Goal: Information Seeking & Learning: Learn about a topic

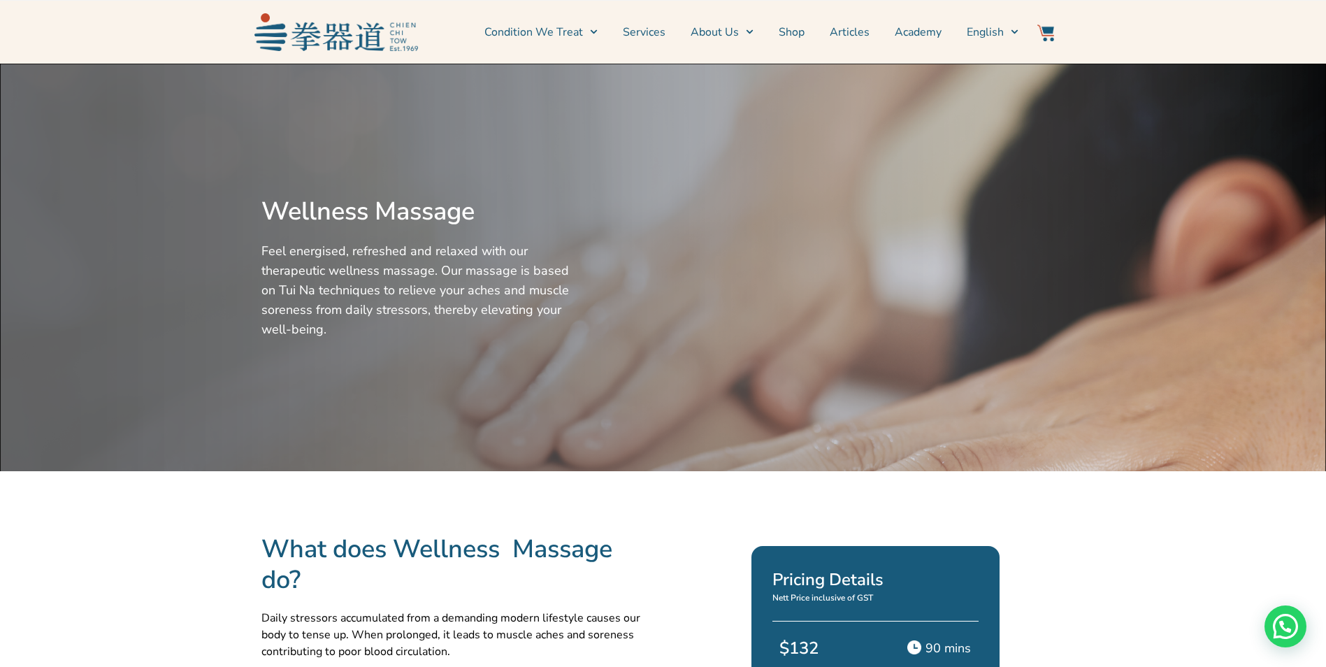
click at [394, 189] on div "Wellness Massage Feel energised, refreshed and relaxed with our therapeutic wel…" at bounding box center [422, 268] width 336 height 394
click at [655, 33] on link "Services" at bounding box center [644, 32] width 43 height 35
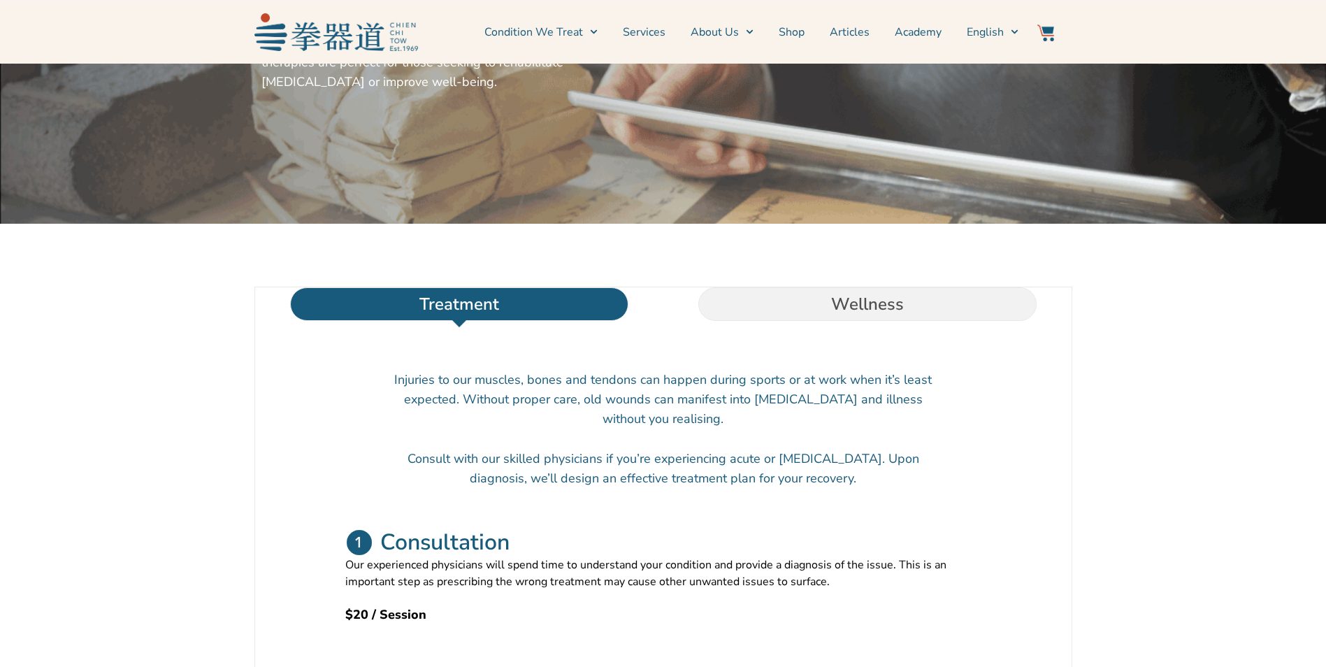
scroll to position [350, 0]
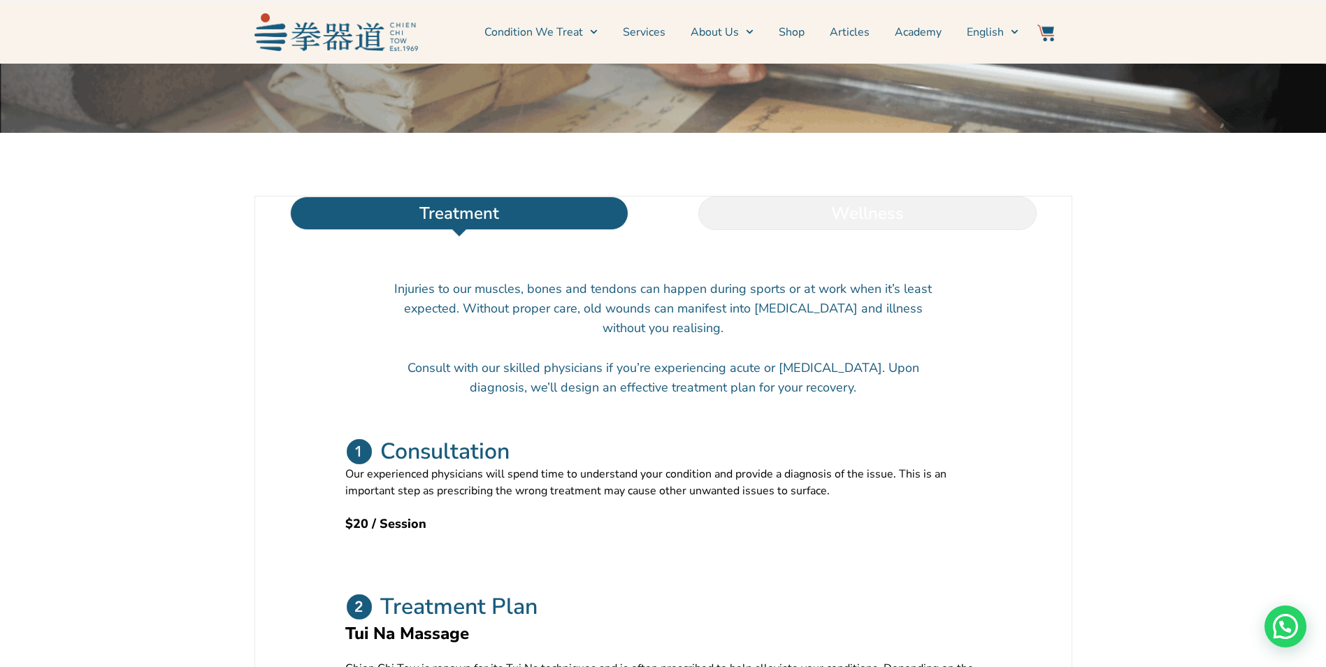
click at [876, 230] on li "Wellness" at bounding box center [867, 213] width 408 height 34
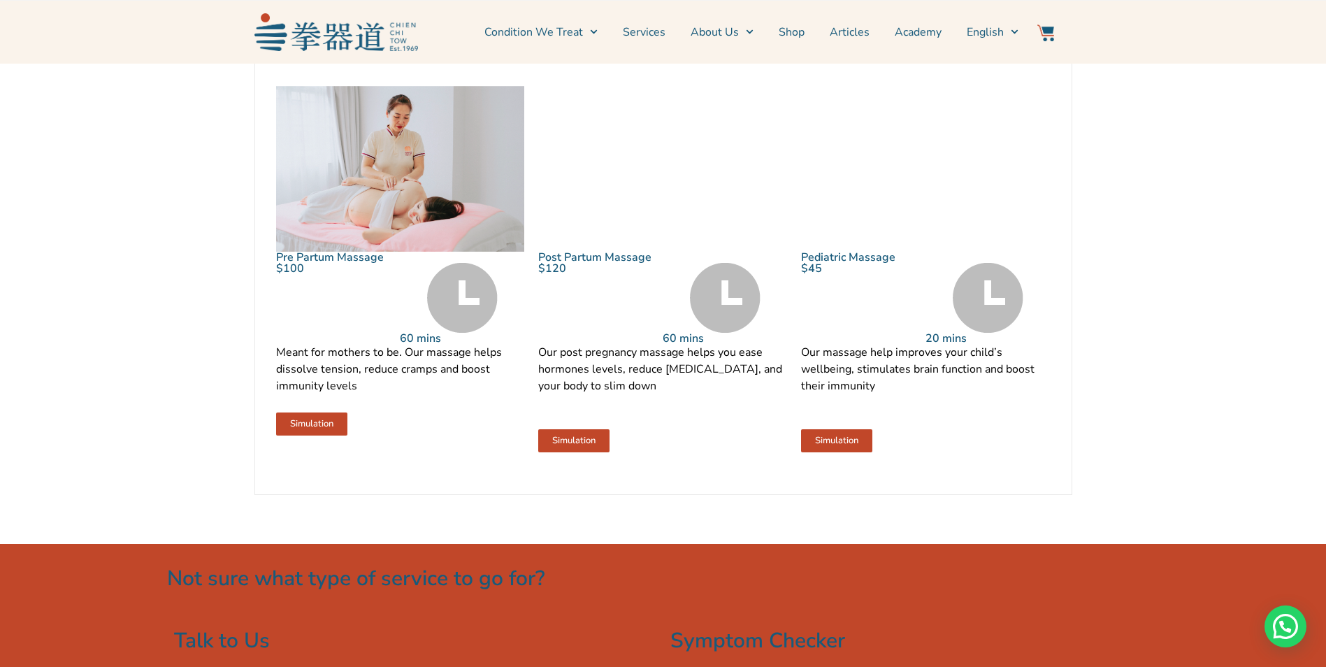
scroll to position [1538, 0]
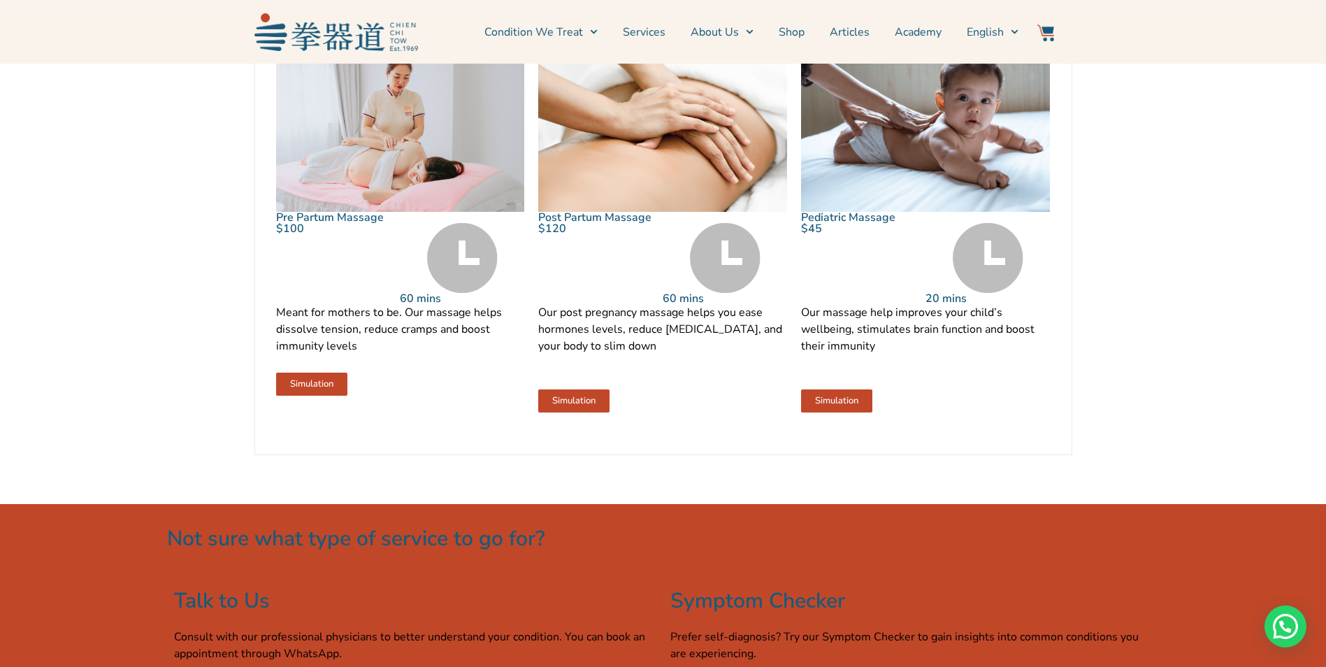
click at [584, 405] on span "Simulation" at bounding box center [573, 400] width 43 height 9
drag, startPoint x: 576, startPoint y: 424, endPoint x: 704, endPoint y: 329, distance: 159.4
click at [579, 412] on link "Simulation" at bounding box center [573, 400] width 71 height 23
click at [728, 288] on img at bounding box center [725, 258] width 71 height 70
click at [596, 225] on link "Post Partum Massage" at bounding box center [594, 217] width 113 height 15
